Goal: Task Accomplishment & Management: Manage account settings

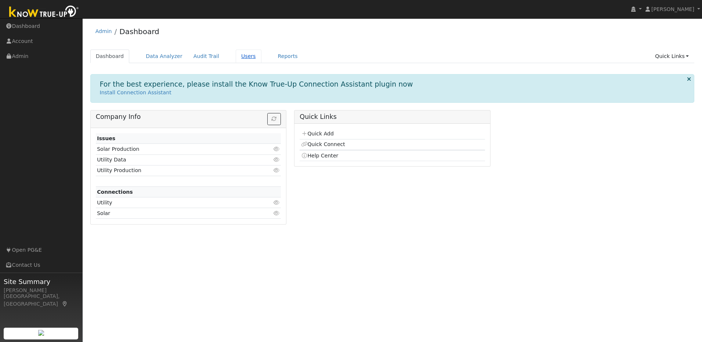
click at [238, 56] on link "Users" at bounding box center [249, 57] width 26 height 14
click at [236, 55] on link "Users" at bounding box center [249, 57] width 26 height 14
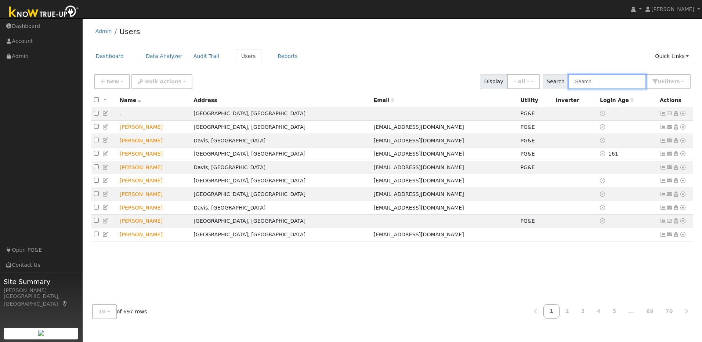
click at [599, 85] on input "text" at bounding box center [607, 81] width 78 height 15
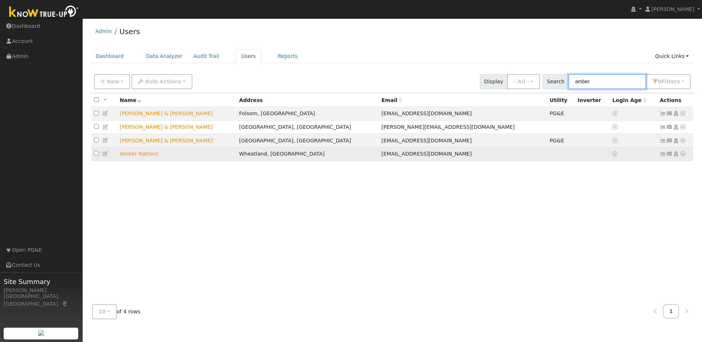
type input "amber"
click at [683, 156] on icon at bounding box center [682, 153] width 7 height 5
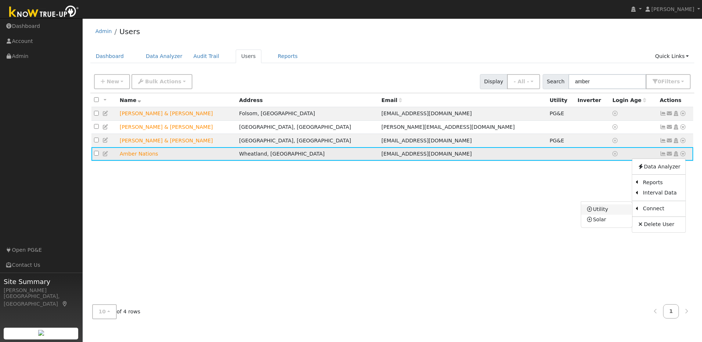
click at [621, 211] on link "Utility" at bounding box center [606, 209] width 51 height 10
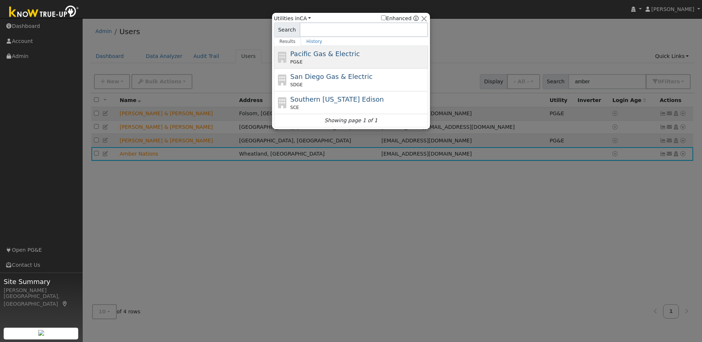
click at [352, 61] on div "PG&E" at bounding box center [358, 62] width 136 height 7
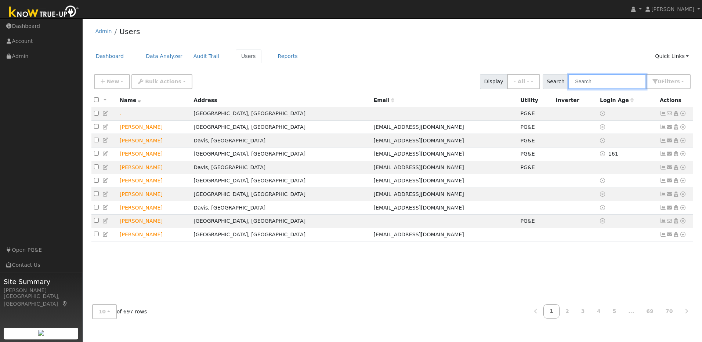
click at [598, 83] on input "text" at bounding box center [607, 81] width 78 height 15
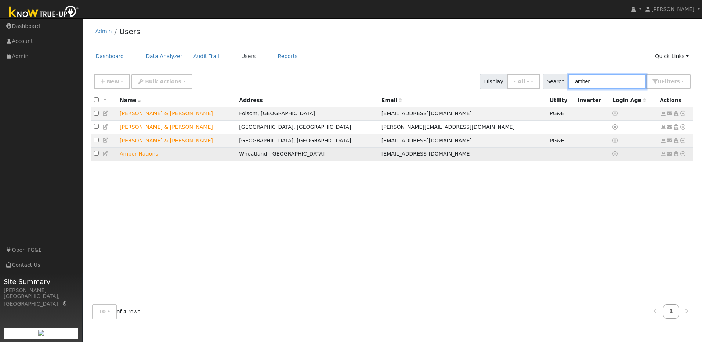
type input "amber"
click at [682, 156] on icon at bounding box center [682, 153] width 7 height 5
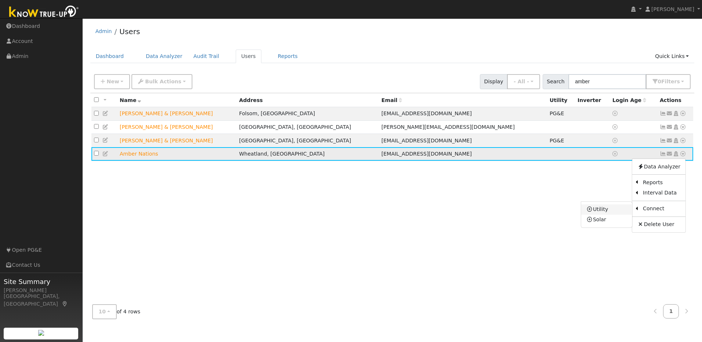
click at [609, 214] on link "Utility" at bounding box center [606, 209] width 51 height 10
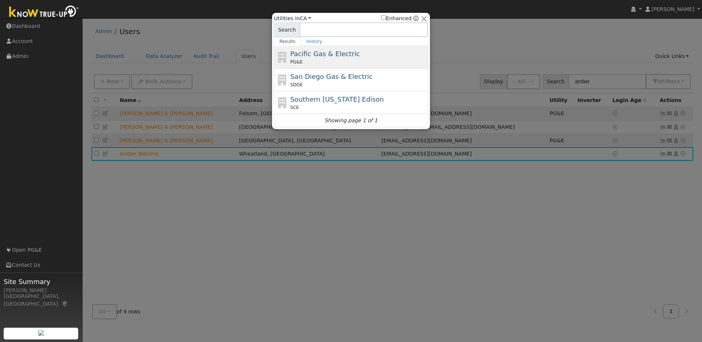
click at [364, 60] on div "PG&E" at bounding box center [358, 62] width 136 height 7
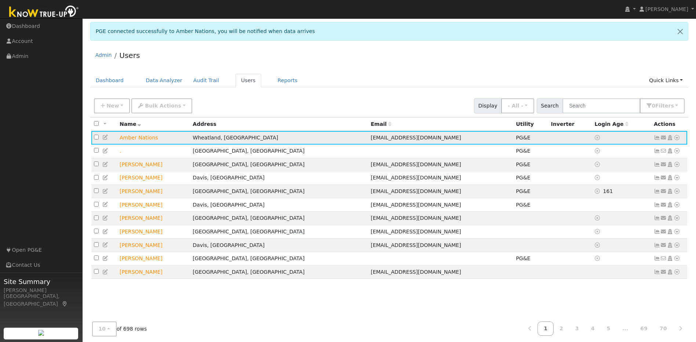
click at [658, 138] on icon at bounding box center [657, 137] width 7 height 5
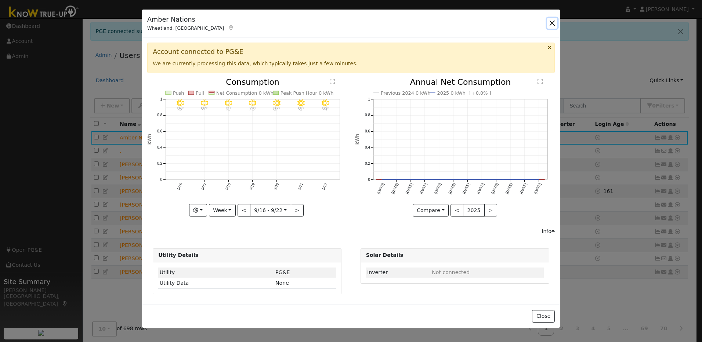
click at [555, 26] on button "button" at bounding box center [552, 23] width 10 height 10
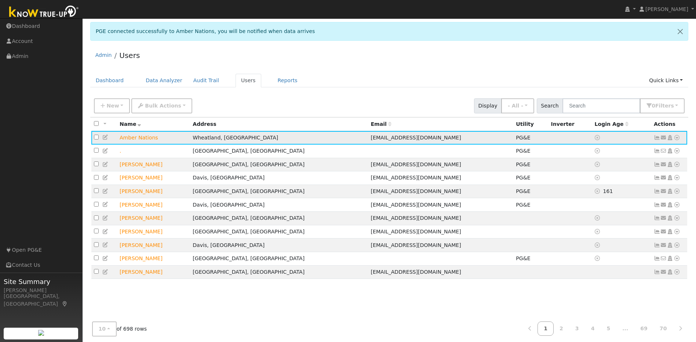
click at [655, 139] on icon at bounding box center [657, 137] width 7 height 5
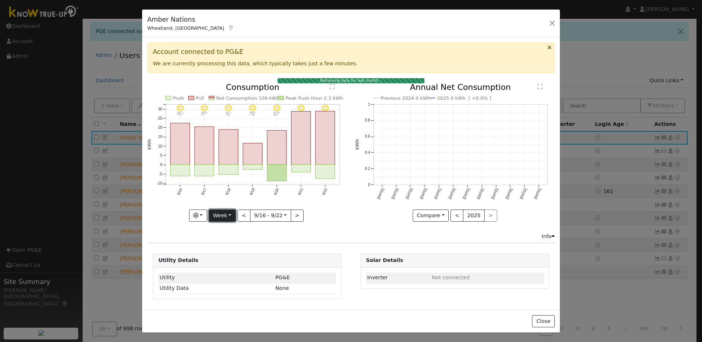
click at [224, 215] on button "Week" at bounding box center [222, 216] width 27 height 12
click at [236, 262] on link "Year" at bounding box center [234, 262] width 51 height 10
type input "[DATE]"
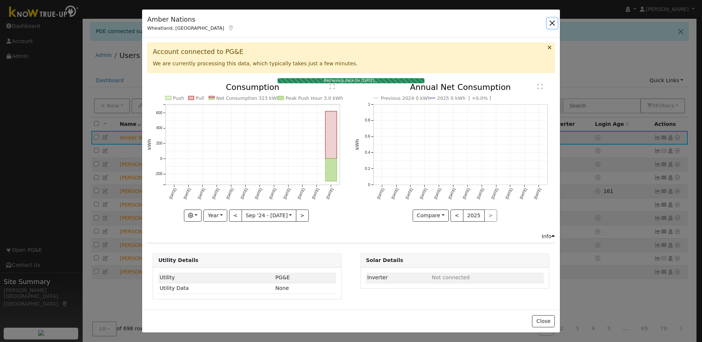
click at [551, 25] on button "button" at bounding box center [552, 23] width 10 height 10
